Goal: Task Accomplishment & Management: Complete application form

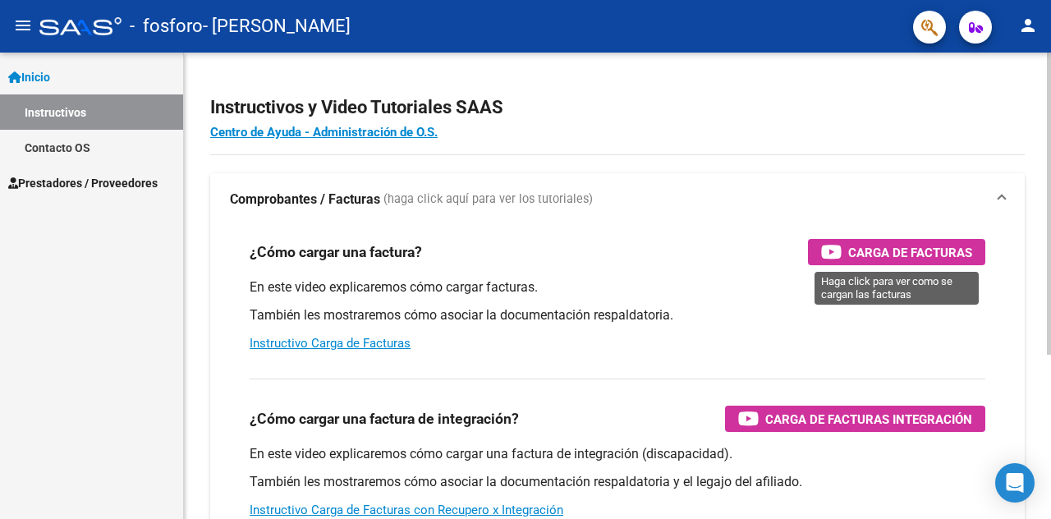
click at [883, 247] on span "Carga de Facturas" at bounding box center [910, 252] width 124 height 21
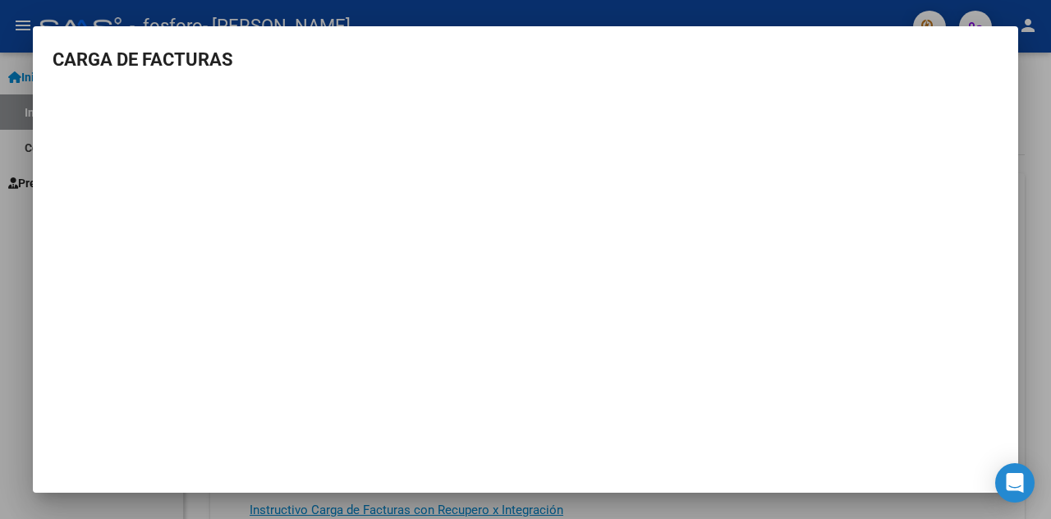
click at [12, 251] on div at bounding box center [525, 259] width 1051 height 519
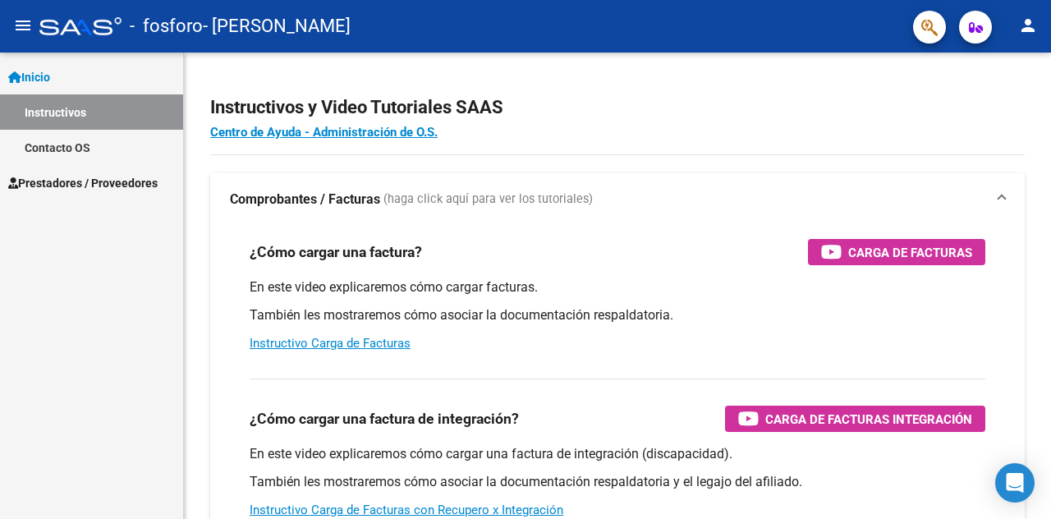
click at [66, 183] on span "Prestadores / Proveedores" at bounding box center [82, 183] width 149 height 18
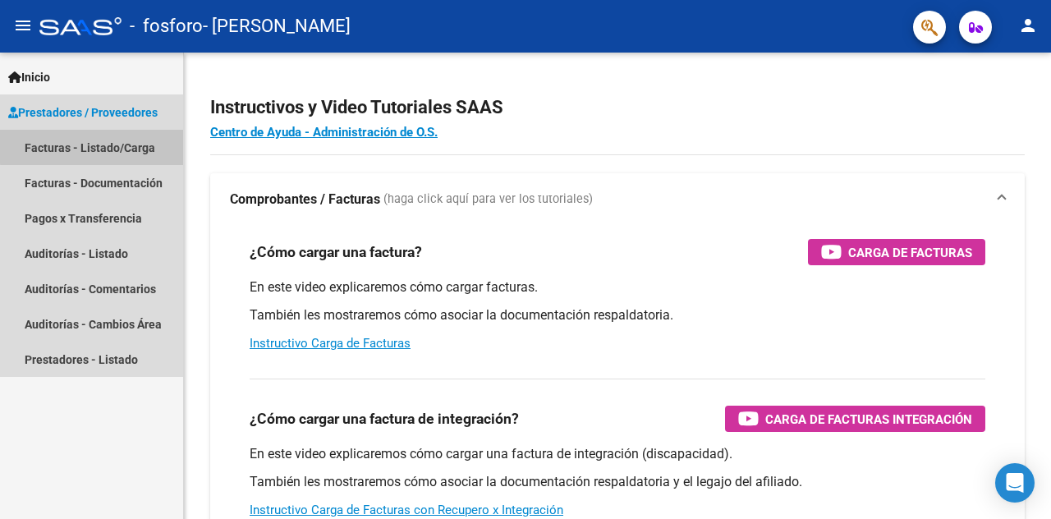
click at [111, 145] on link "Facturas - Listado/Carga" at bounding box center [91, 147] width 183 height 35
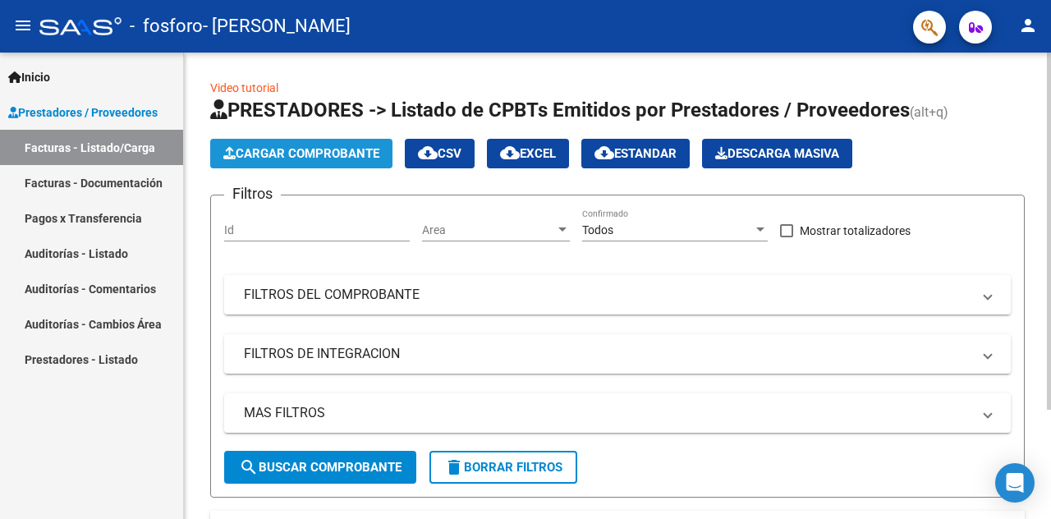
click at [316, 153] on span "Cargar Comprobante" at bounding box center [301, 153] width 156 height 15
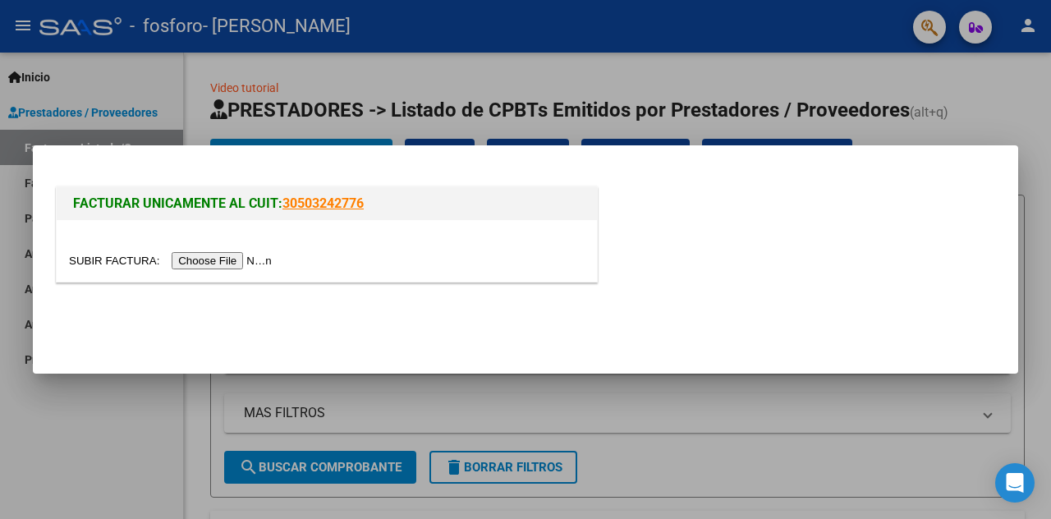
click at [255, 260] on input "file" at bounding box center [173, 260] width 208 height 17
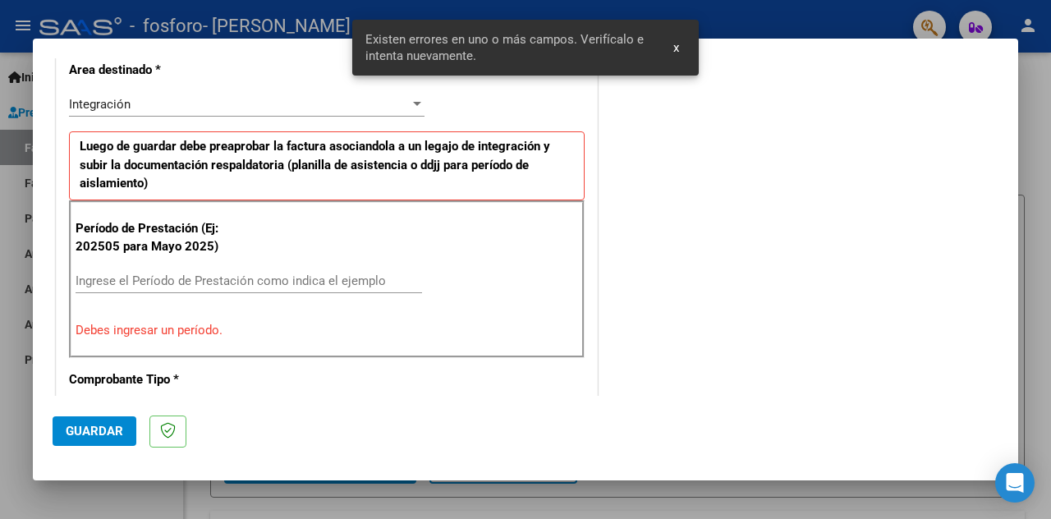
scroll to position [391, 0]
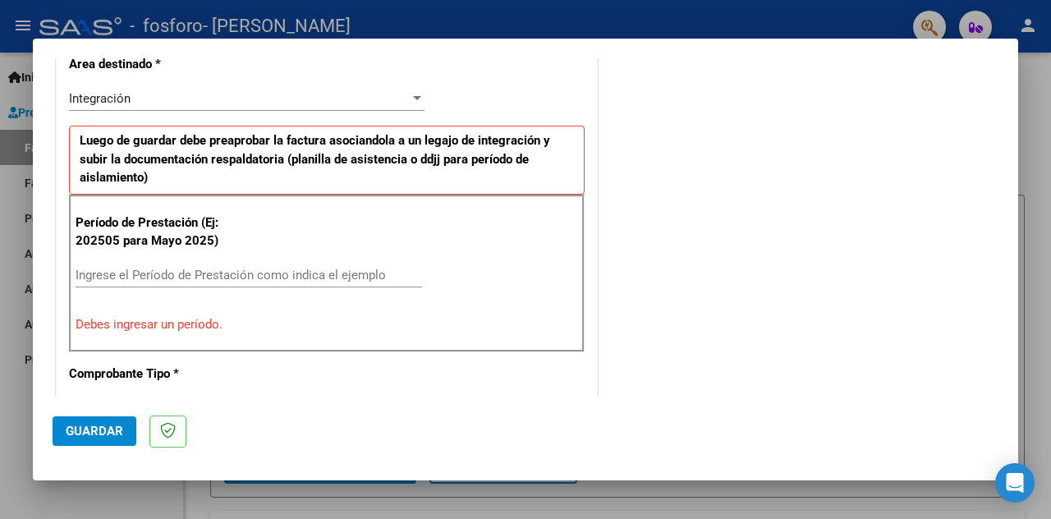
click at [131, 275] on input "Ingrese el Período de Prestación como indica el ejemplo" at bounding box center [249, 275] width 347 height 15
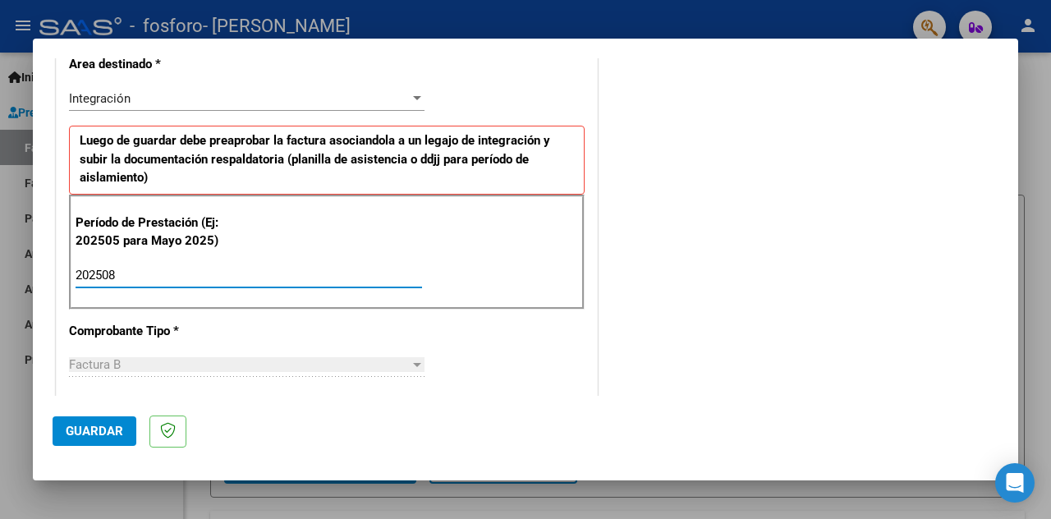
type input "202508"
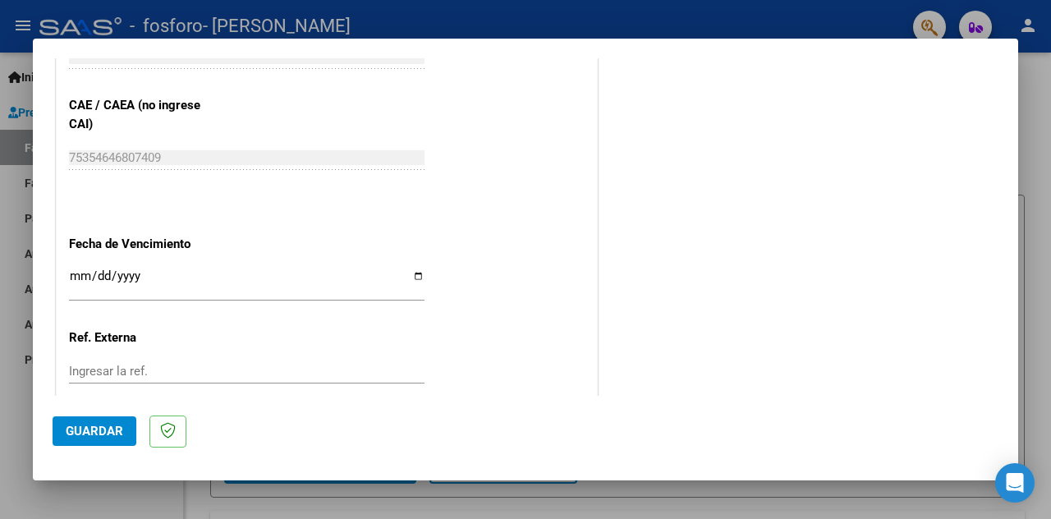
scroll to position [1048, 0]
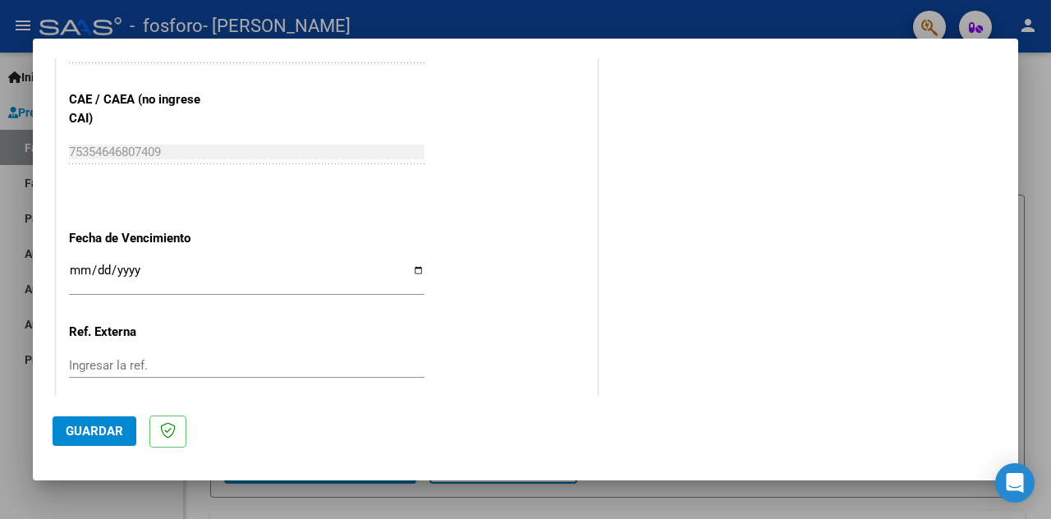
click at [414, 264] on input "Ingresar la fecha" at bounding box center [247, 277] width 356 height 26
type input "[DATE]"
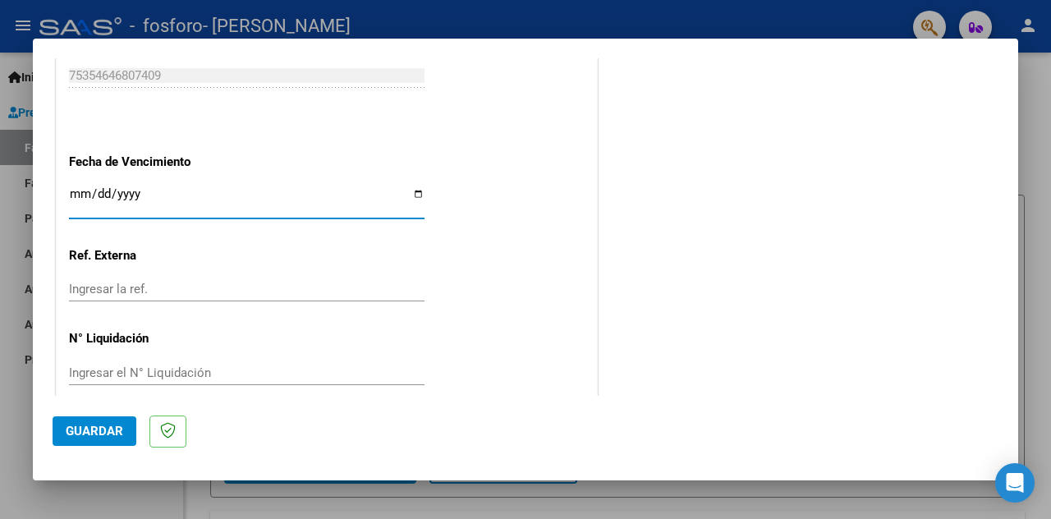
click at [99, 428] on span "Guardar" at bounding box center [94, 431] width 57 height 15
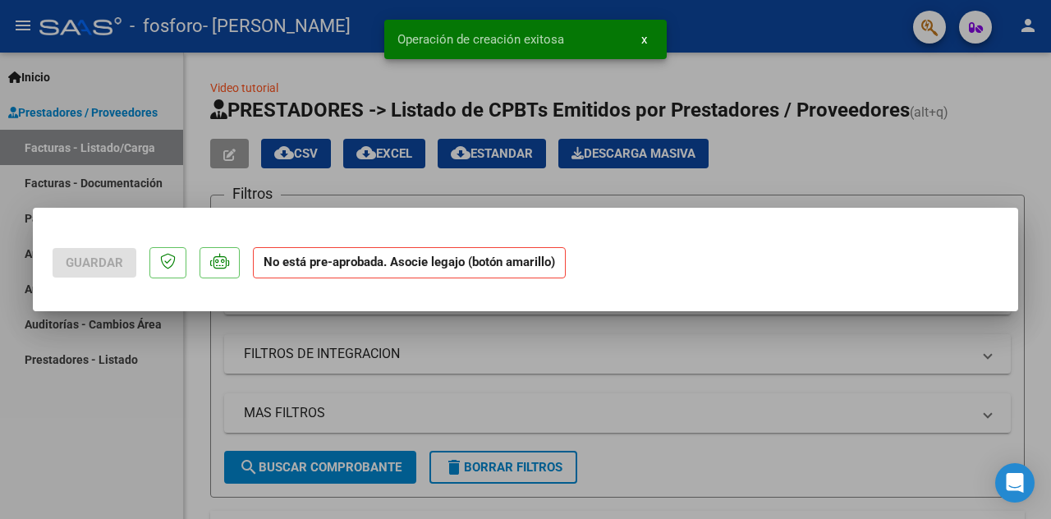
scroll to position [0, 0]
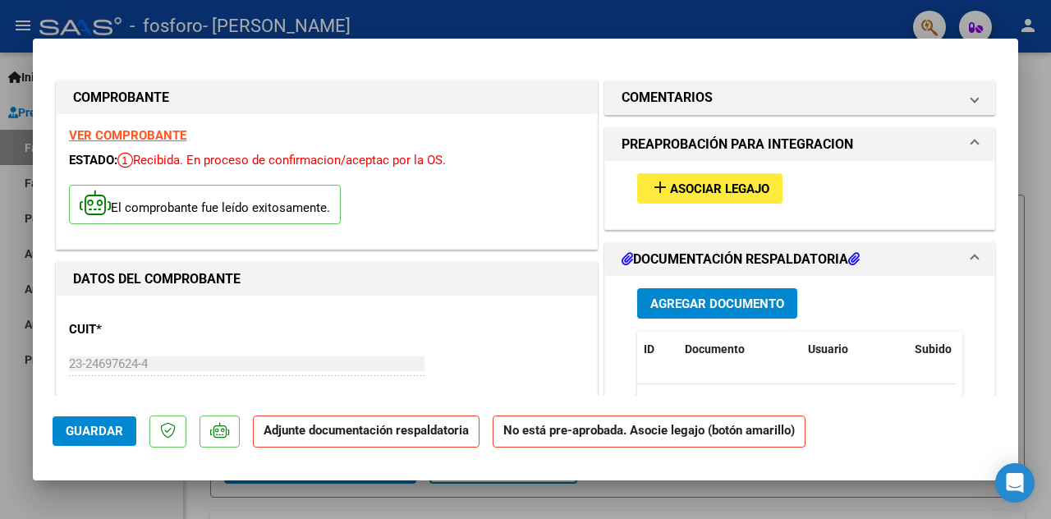
click at [726, 188] on span "Asociar Legajo" at bounding box center [719, 188] width 99 height 15
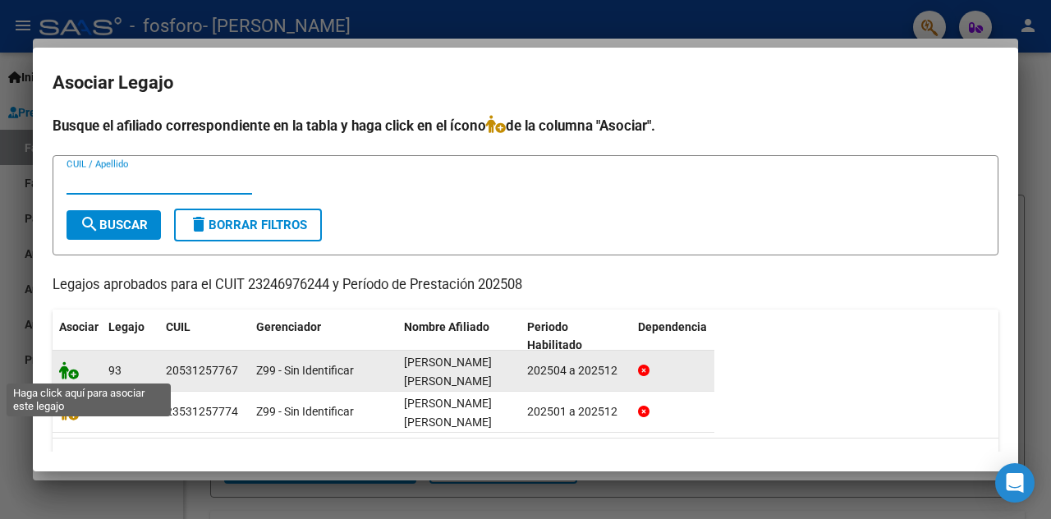
click at [74, 370] on icon at bounding box center [69, 370] width 20 height 18
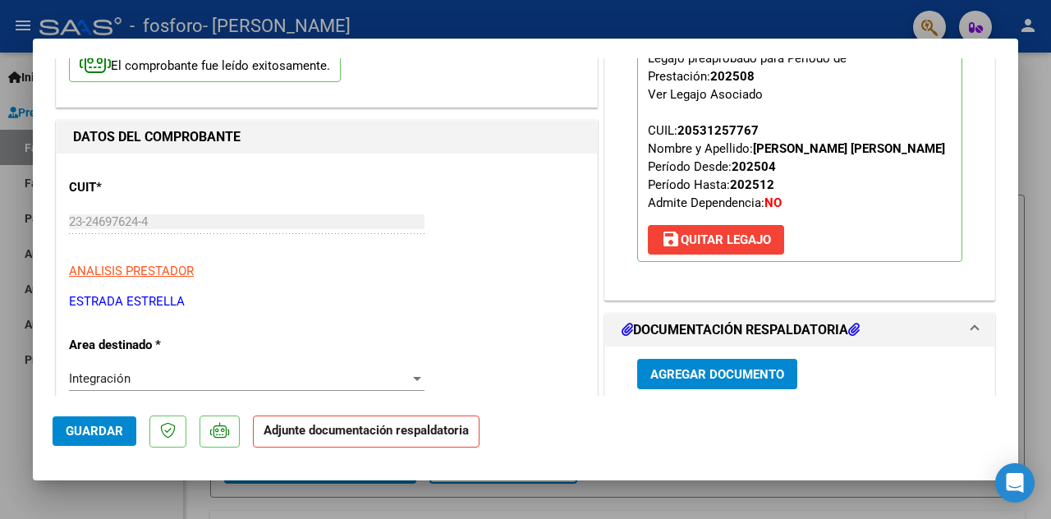
scroll to position [246, 0]
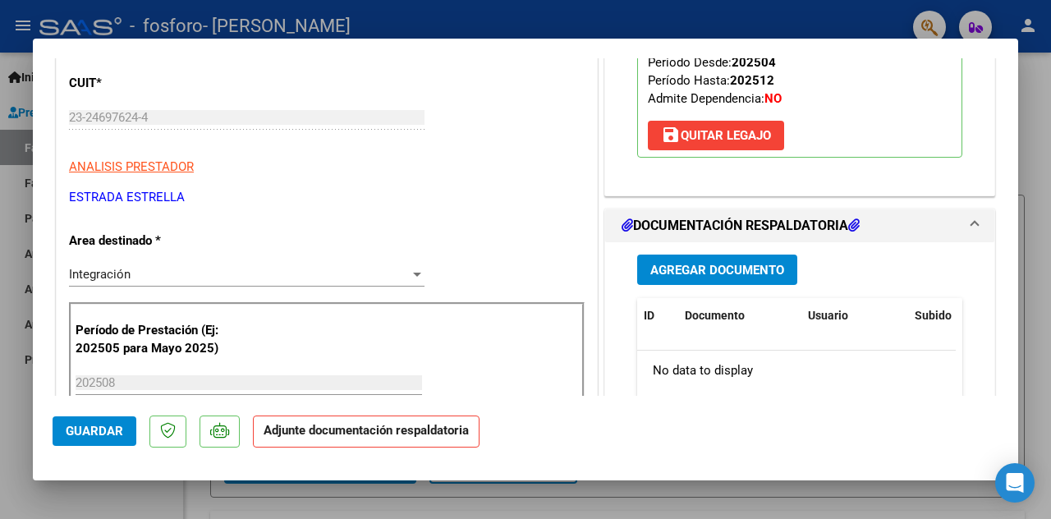
click at [751, 278] on span "Agregar Documento" at bounding box center [717, 270] width 134 height 15
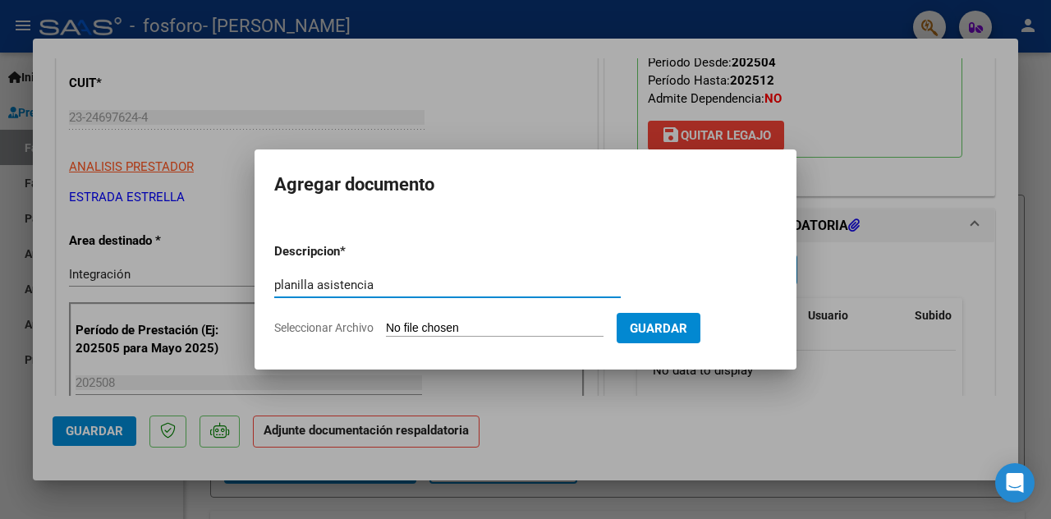
type input "planilla asistencia"
click at [441, 326] on input "Seleccionar Archivo" at bounding box center [495, 329] width 218 height 16
click at [423, 324] on input "Seleccionar Archivo" at bounding box center [495, 329] width 218 height 16
type input "C:\fakepath\[PERSON_NAME] ag25.pdf"
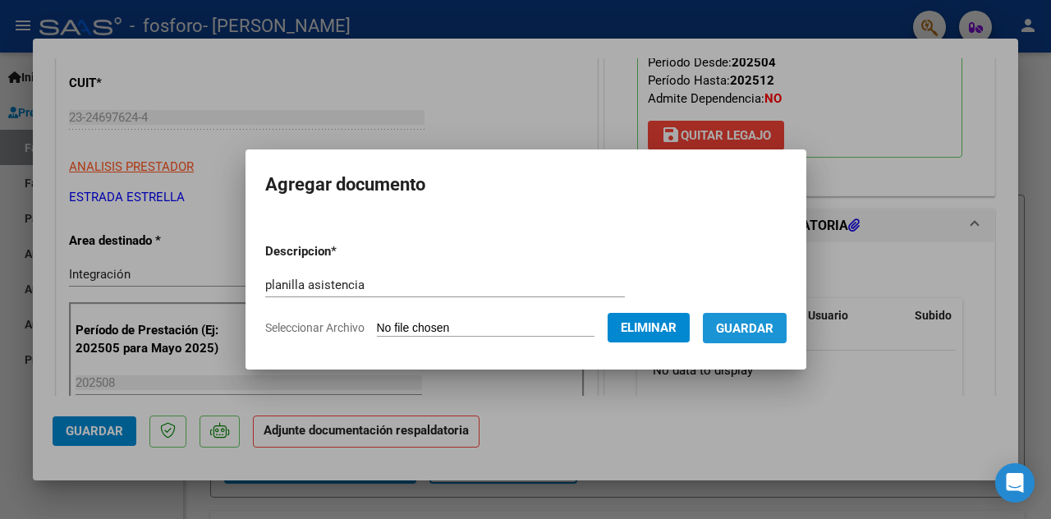
click at [757, 327] on span "Guardar" at bounding box center [744, 328] width 57 height 15
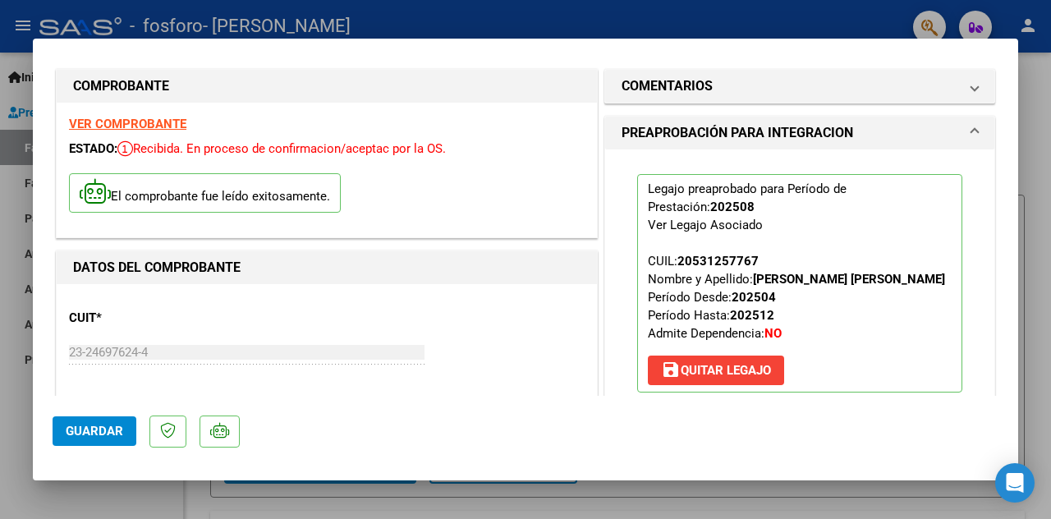
scroll to position [0, 0]
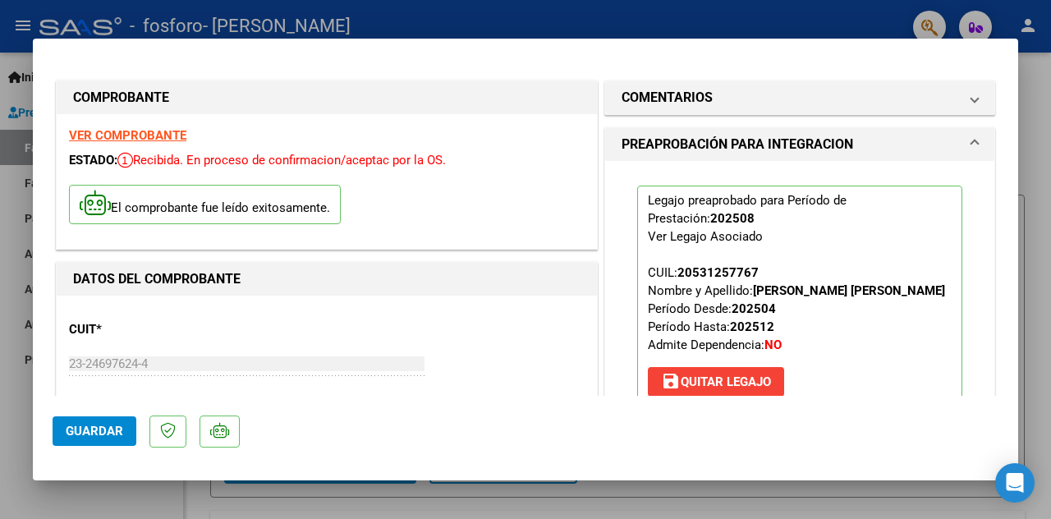
click at [93, 426] on span "Guardar" at bounding box center [94, 431] width 57 height 15
drag, startPoint x: 643, startPoint y: 496, endPoint x: 639, endPoint y: 480, distance: 16.9
click at [644, 496] on div at bounding box center [525, 259] width 1051 height 519
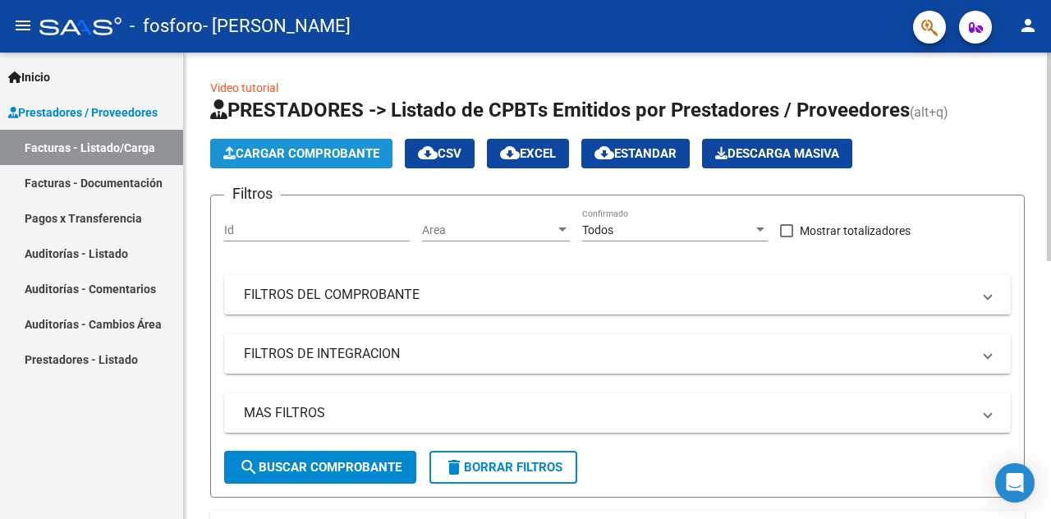
click at [304, 144] on button "Cargar Comprobante" at bounding box center [301, 154] width 182 height 30
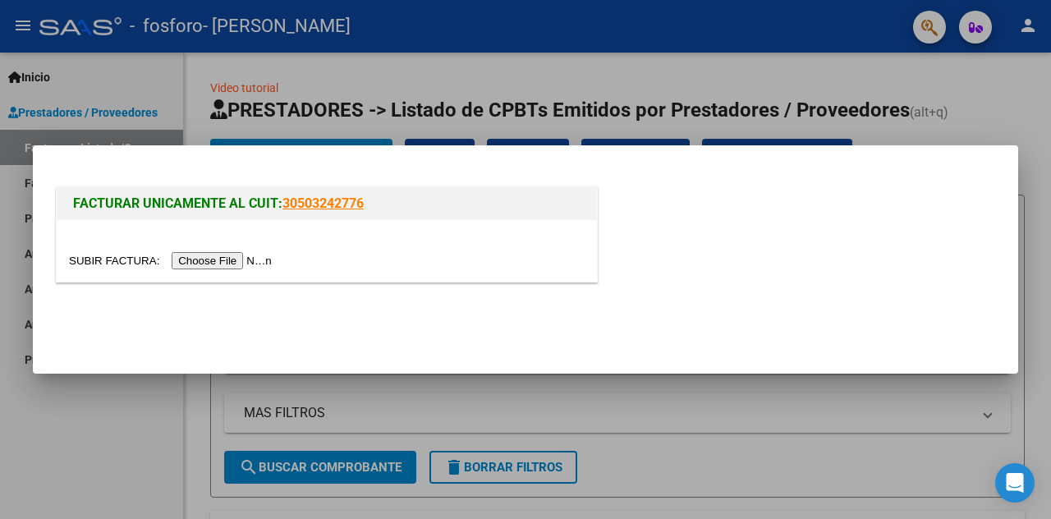
click at [239, 255] on input "file" at bounding box center [173, 260] width 208 height 17
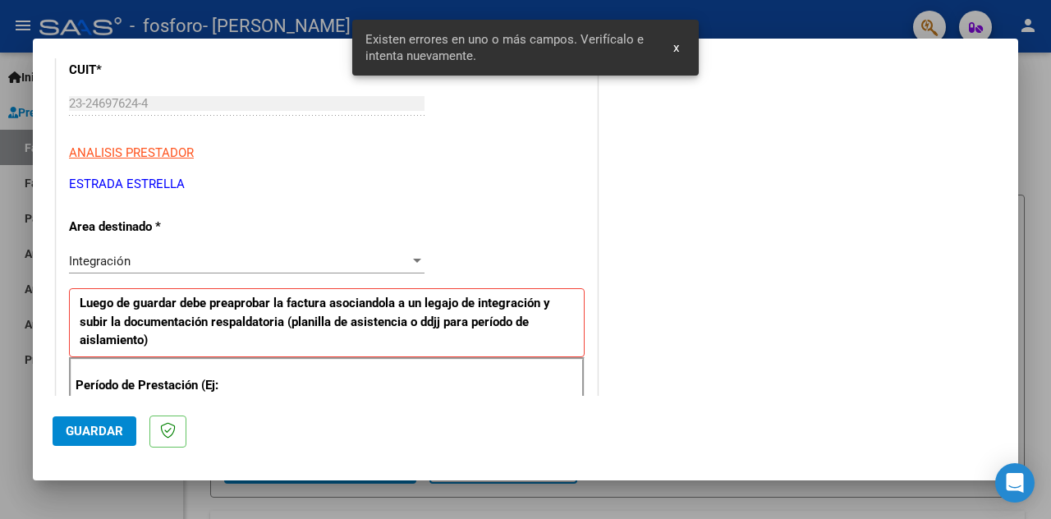
scroll to position [391, 0]
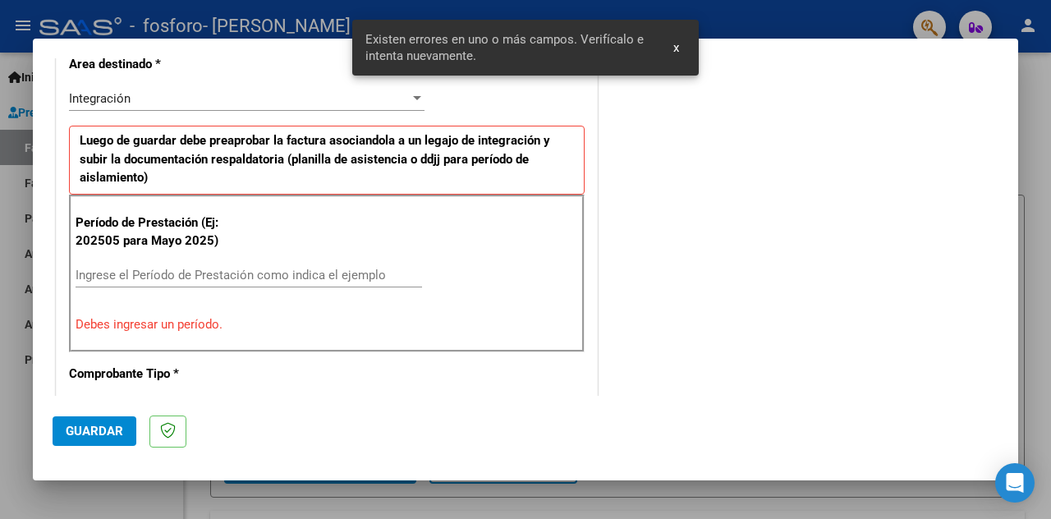
click at [114, 276] on input "Ingrese el Período de Prestación como indica el ejemplo" at bounding box center [249, 275] width 347 height 15
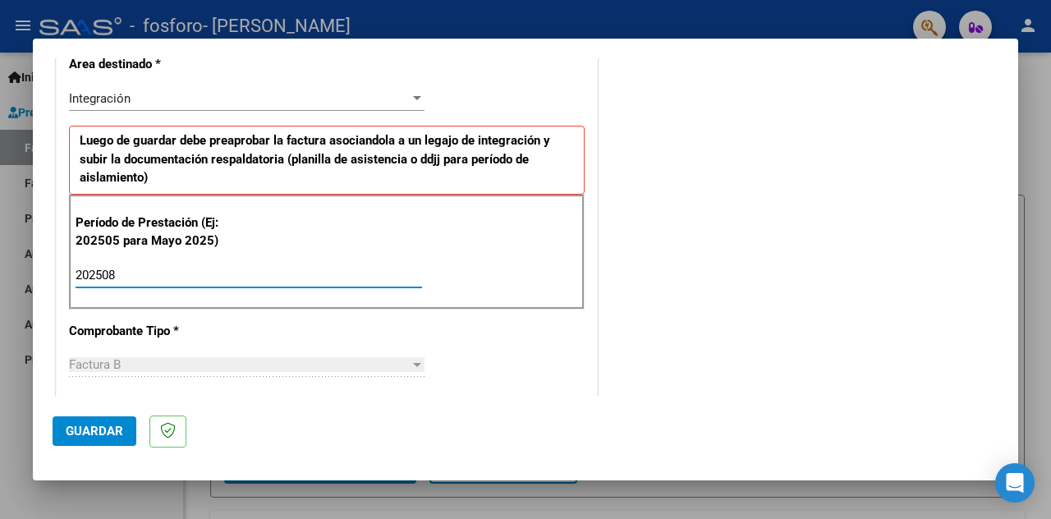
type input "202508"
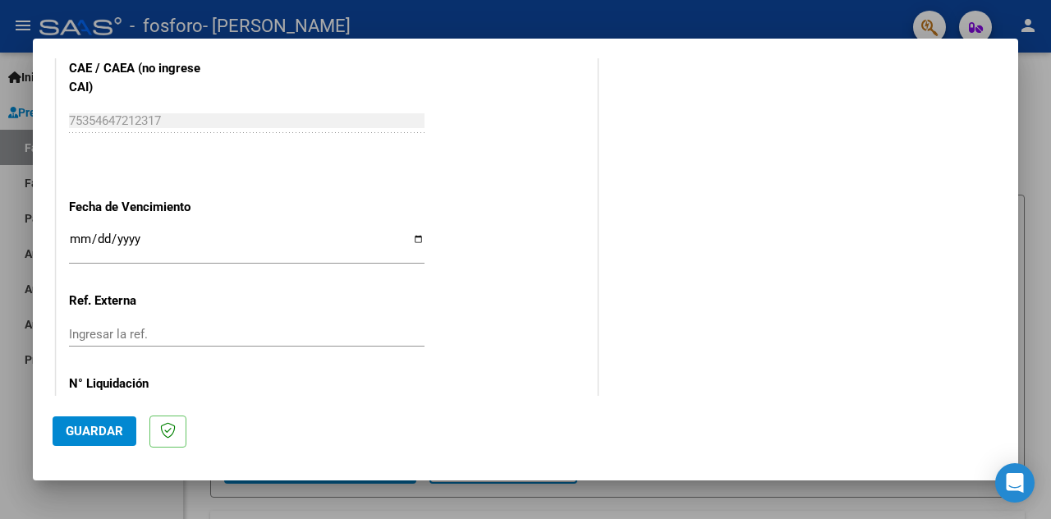
scroll to position [1124, 0]
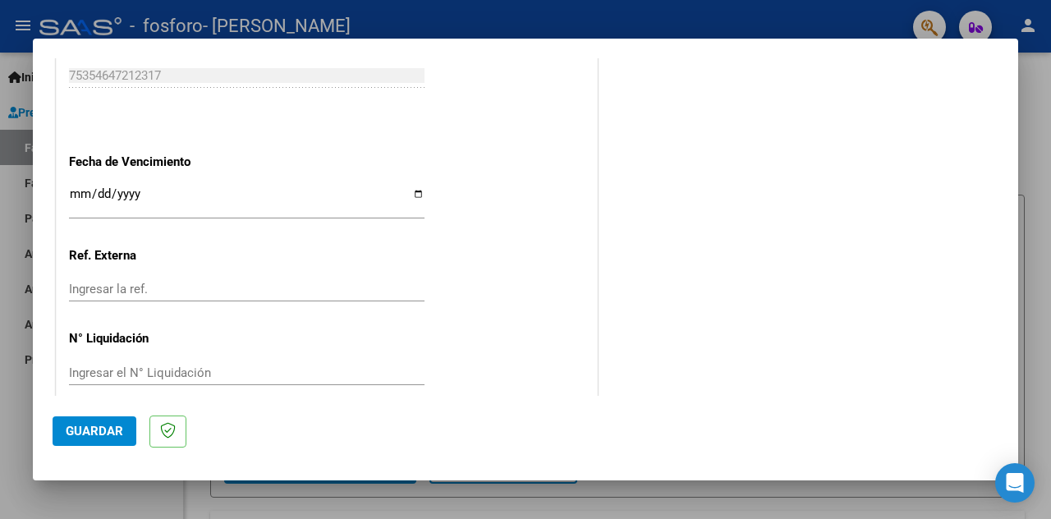
click at [416, 192] on input "Ingresar la fecha" at bounding box center [247, 200] width 356 height 26
type input "[DATE]"
click at [102, 430] on span "Guardar" at bounding box center [94, 431] width 57 height 15
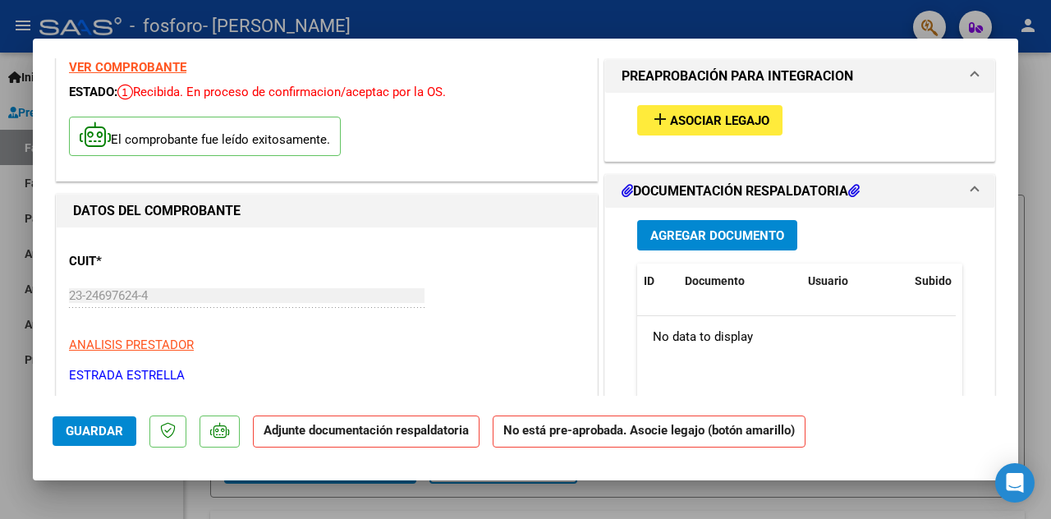
scroll to position [0, 0]
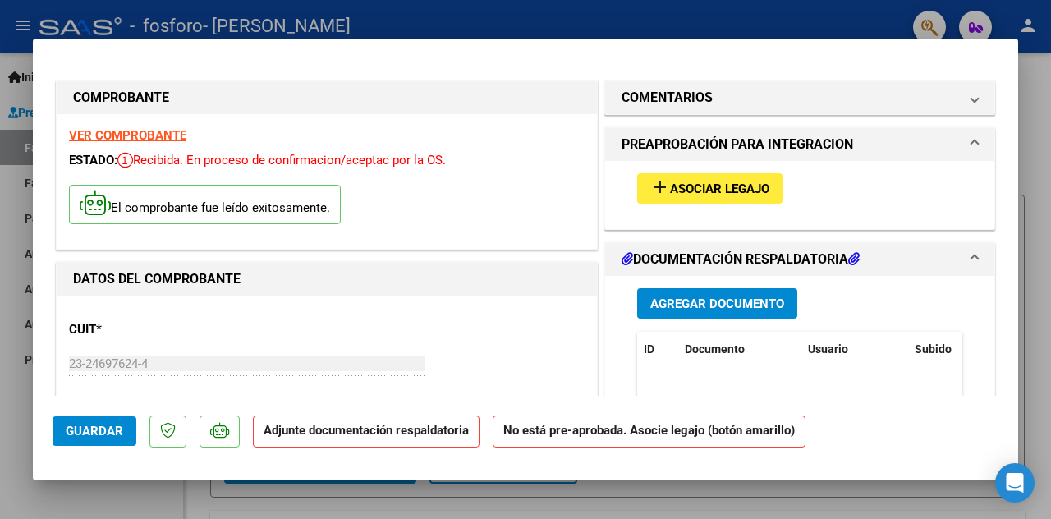
click at [722, 186] on span "Asociar Legajo" at bounding box center [719, 188] width 99 height 15
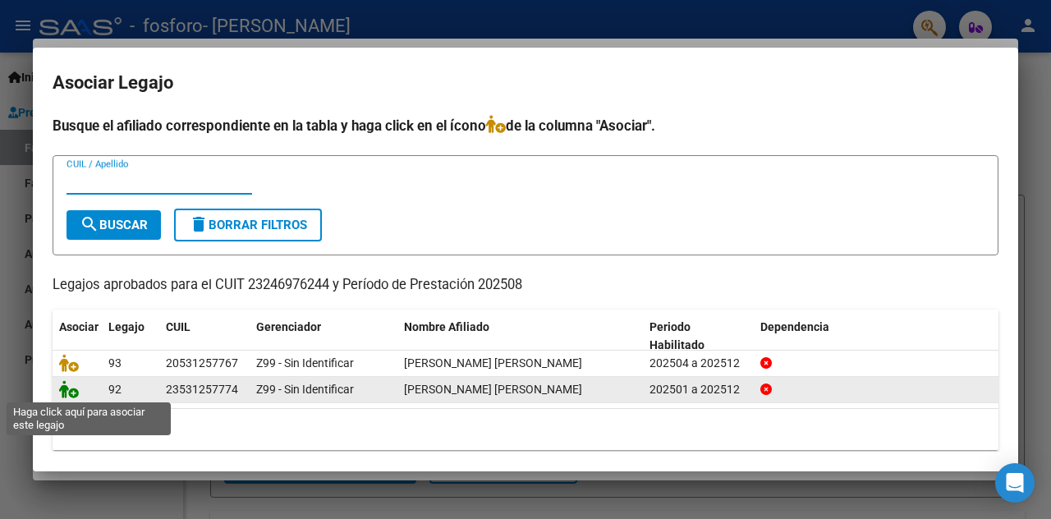
click at [75, 392] on icon at bounding box center [69, 389] width 20 height 18
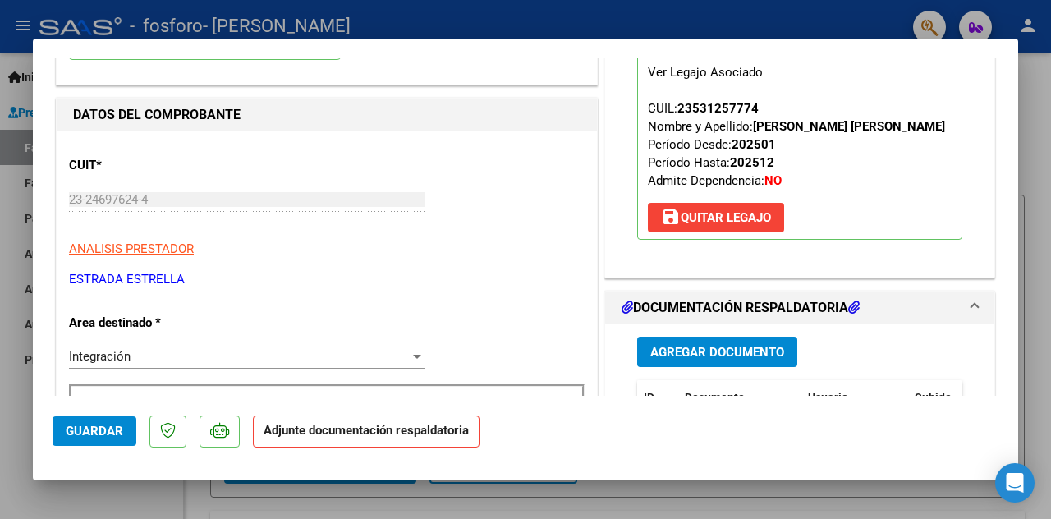
scroll to position [246, 0]
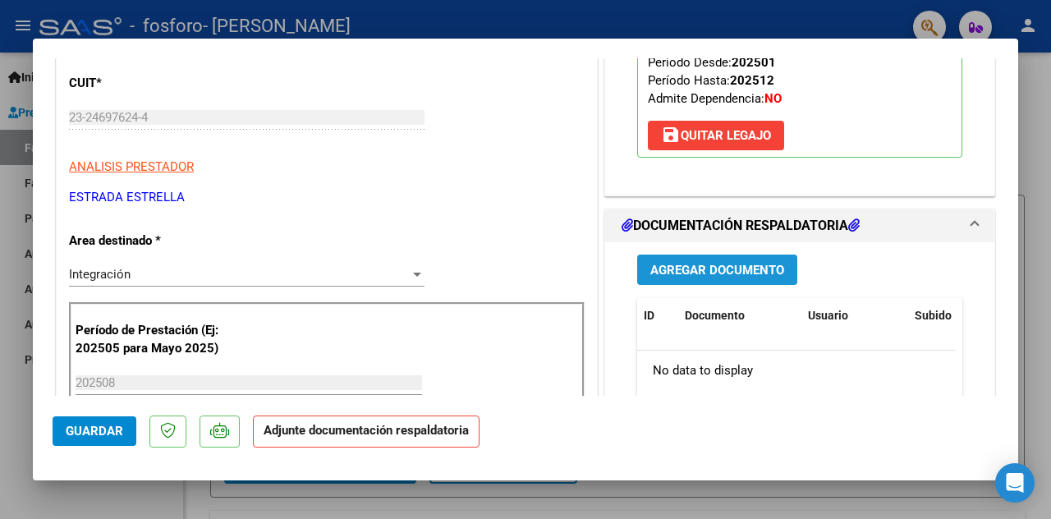
click at [714, 267] on span "Agregar Documento" at bounding box center [717, 270] width 134 height 15
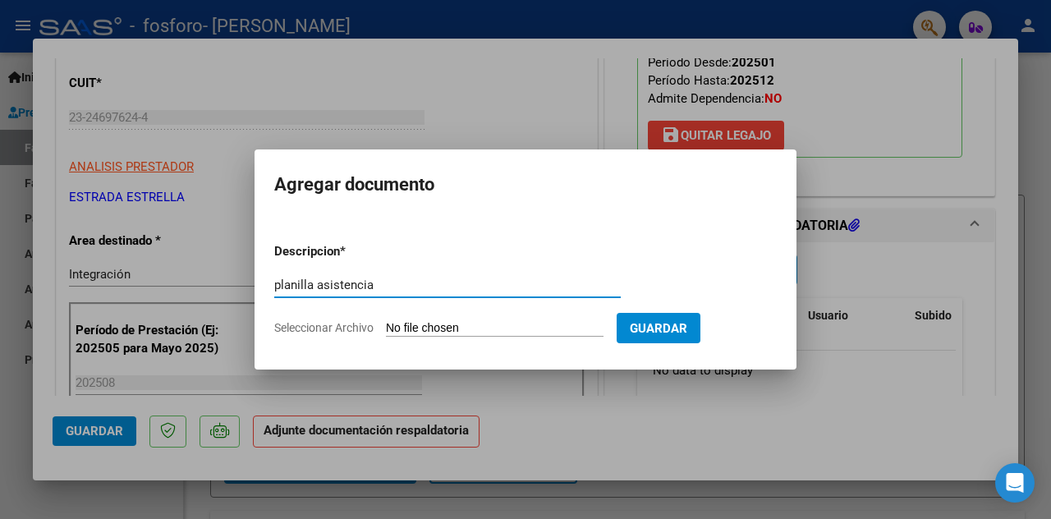
type input "planilla asistencia"
click at [404, 326] on input "Seleccionar Archivo" at bounding box center [495, 329] width 218 height 16
type input "C:\fakepath\Kiara ag25.pdf"
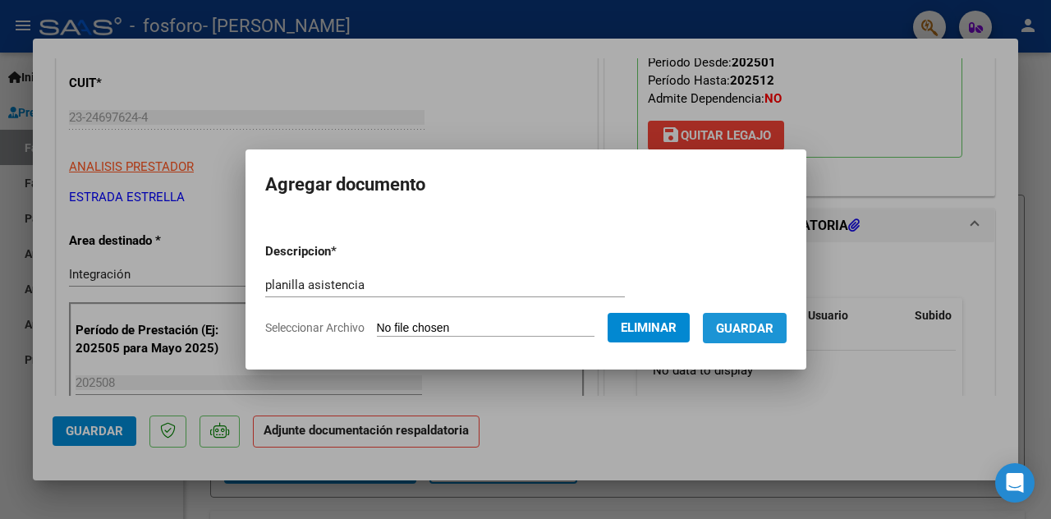
click at [721, 323] on span "Guardar" at bounding box center [744, 328] width 57 height 15
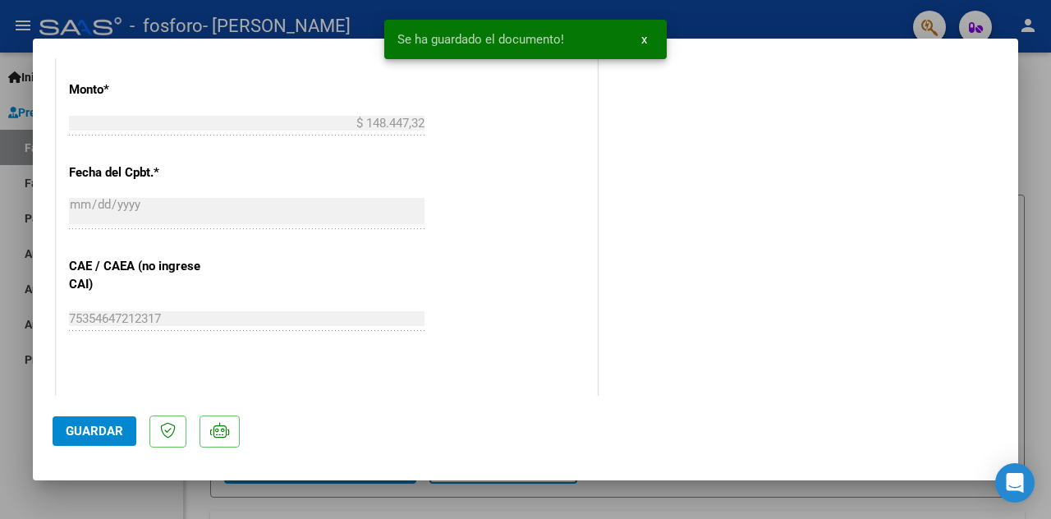
scroll to position [1149, 0]
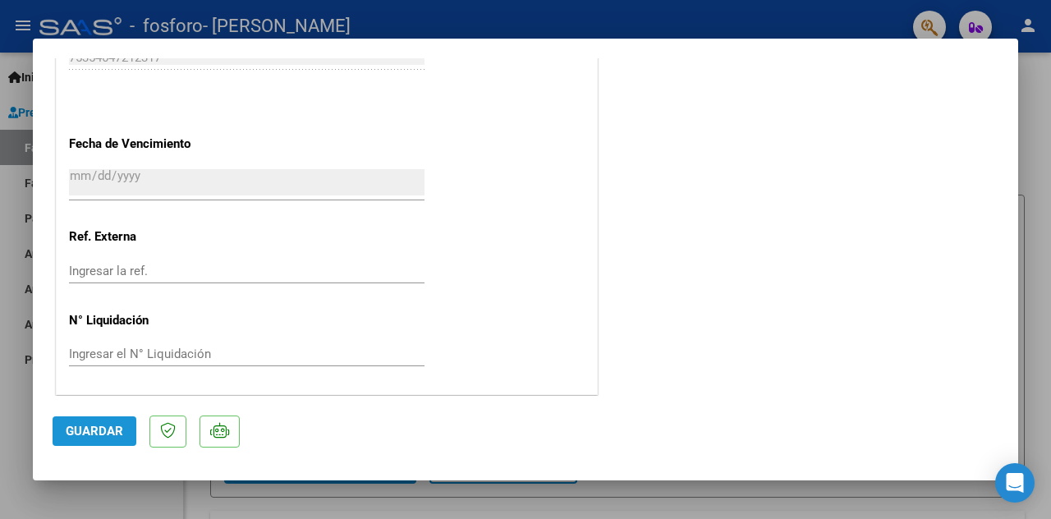
click at [90, 433] on span "Guardar" at bounding box center [94, 431] width 57 height 15
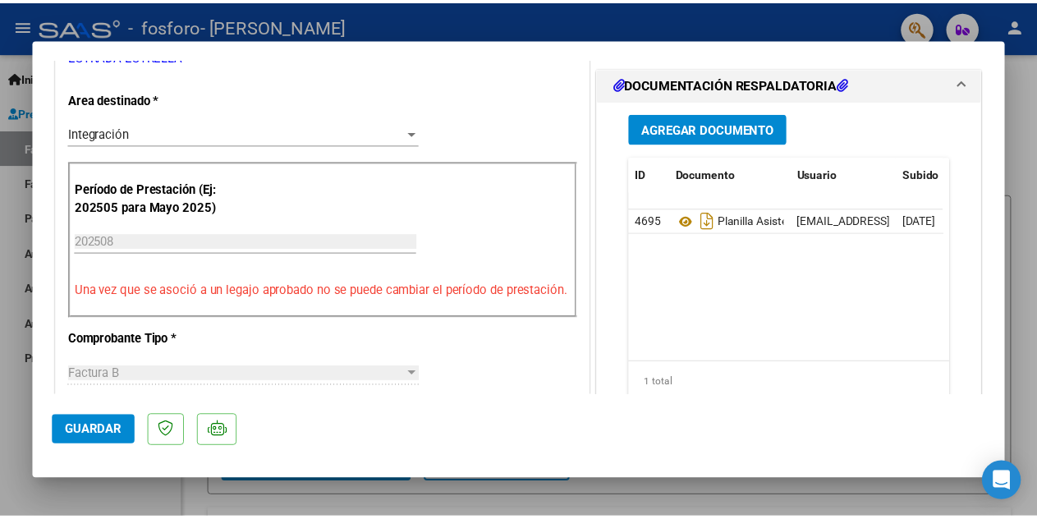
scroll to position [0, 0]
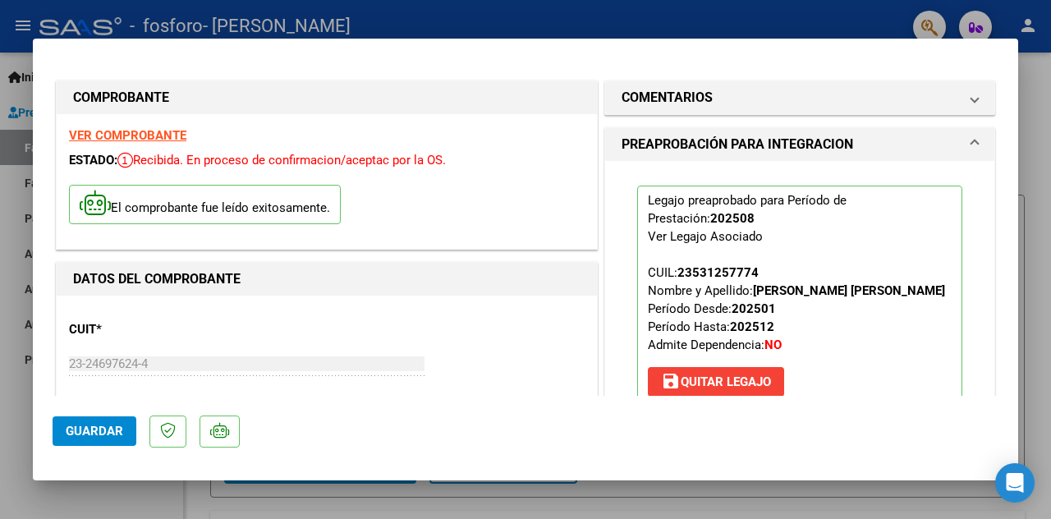
click at [1041, 145] on div at bounding box center [525, 259] width 1051 height 519
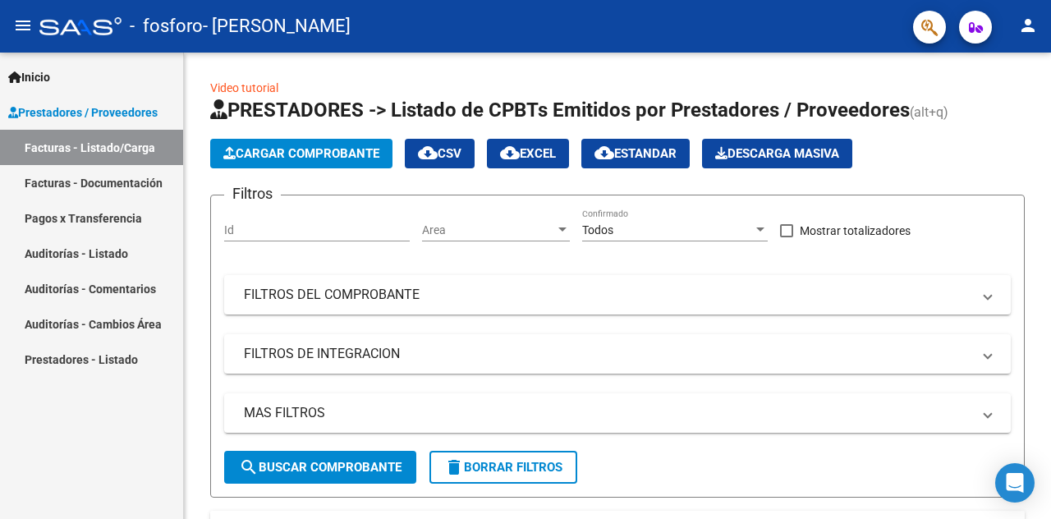
click at [1029, 22] on mat-icon "person" at bounding box center [1028, 26] width 20 height 20
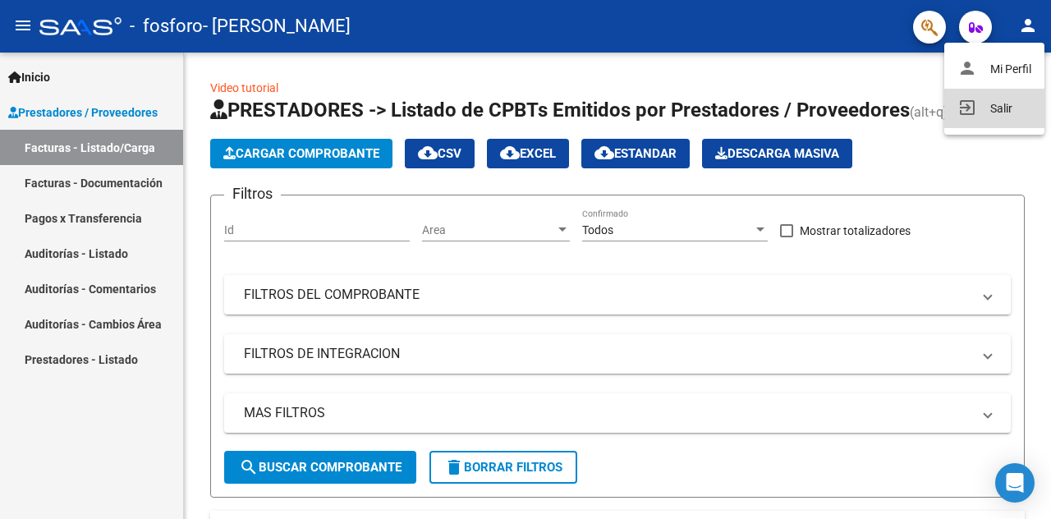
click at [998, 102] on button "exit_to_app Salir" at bounding box center [994, 108] width 100 height 39
